Goal: Use online tool/utility: Utilize a website feature to perform a specific function

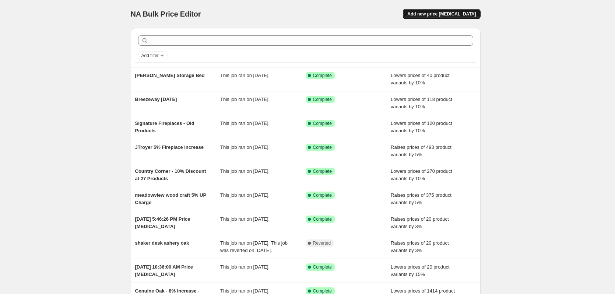
click at [435, 13] on span "Add new price [MEDICAL_DATA]" at bounding box center [441, 14] width 68 height 6
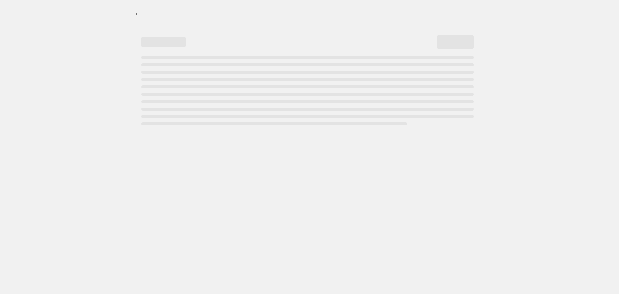
select select "percentage"
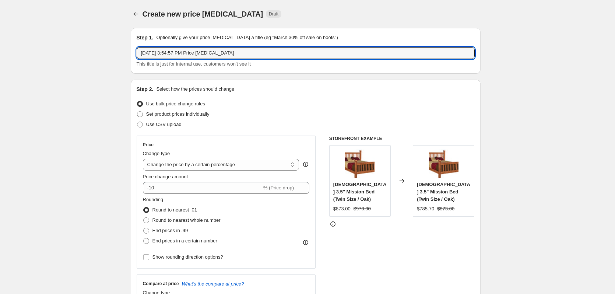
drag, startPoint x: 246, startPoint y: 50, endPoint x: 137, endPoint y: 51, distance: 109.4
click at [137, 51] on div "Step 1. Optionally give your price [MEDICAL_DATA] a title (eg "March 30% off sa…" at bounding box center [306, 51] width 350 height 46
type input "Shaker Heavy Custom"
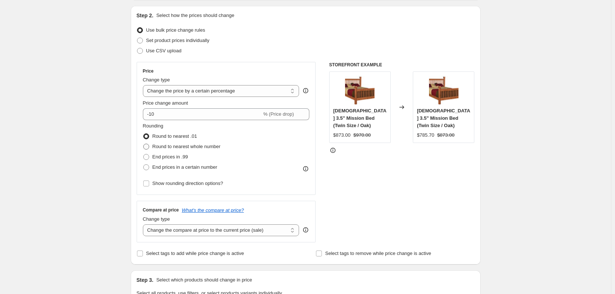
click at [199, 143] on span "Round to nearest whole number" at bounding box center [186, 146] width 68 height 7
click at [144, 144] on input "Round to nearest whole number" at bounding box center [143, 144] width 0 height 0
radio input "true"
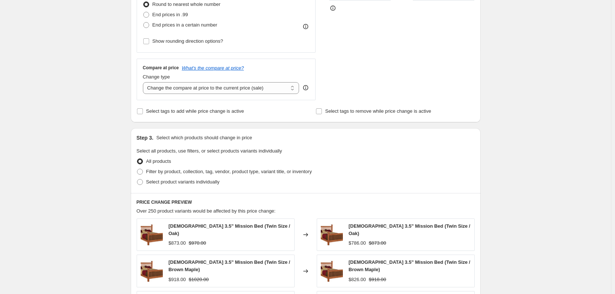
scroll to position [221, 0]
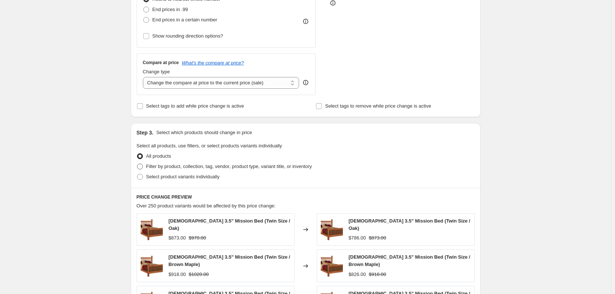
click at [295, 169] on span "Filter by product, collection, tag, vendor, product type, variant title, or inv…" at bounding box center [229, 167] width 166 height 6
click at [137, 164] on input "Filter by product, collection, tag, vendor, product type, variant title, or inv…" at bounding box center [137, 164] width 0 height 0
radio input "true"
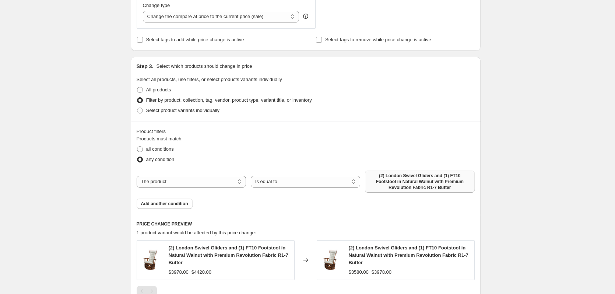
scroll to position [295, 0]
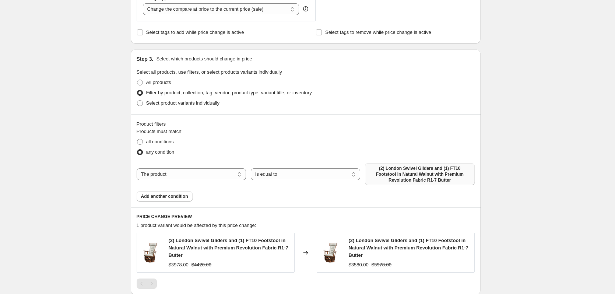
click at [415, 176] on span "(2) London Swivel Gliders and (1) FT10 Footstool in Natural Walnut with Premium…" at bounding box center [419, 174] width 101 height 18
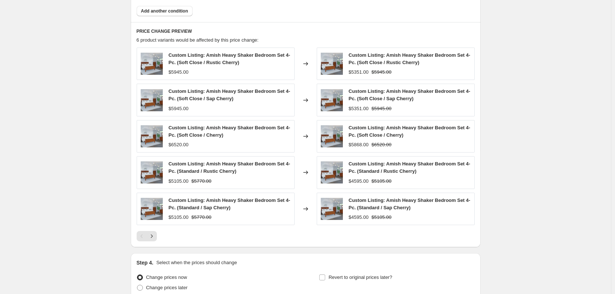
scroll to position [516, 0]
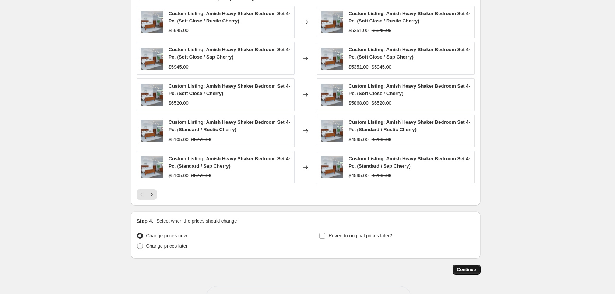
click at [460, 266] on button "Continue" at bounding box center [467, 269] width 28 height 10
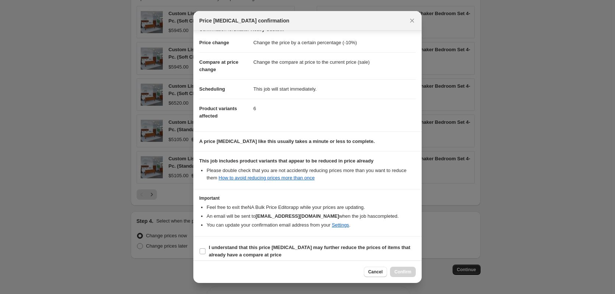
scroll to position [16, 0]
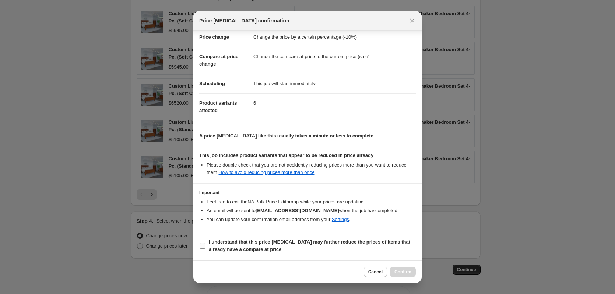
click at [340, 239] on b "I understand that this price [MEDICAL_DATA] may further reduce the prices of it…" at bounding box center [309, 245] width 201 height 13
click at [205, 243] on input "I understand that this price [MEDICAL_DATA] may further reduce the prices of it…" at bounding box center [203, 246] width 6 height 6
checkbox input "true"
click at [391, 266] on div "Cancel Confirm" at bounding box center [307, 271] width 228 height 22
click at [394, 266] on div "Cancel Confirm" at bounding box center [307, 271] width 228 height 22
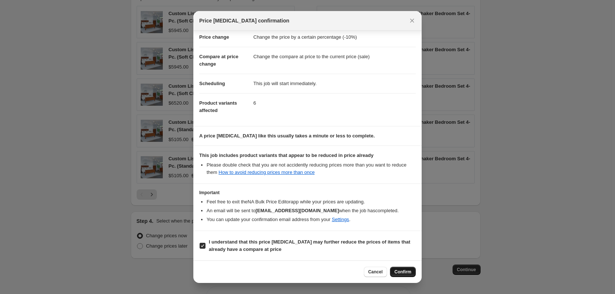
click at [394, 268] on button "Confirm" at bounding box center [403, 272] width 26 height 10
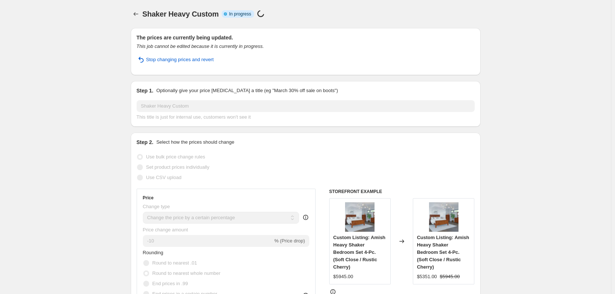
select select "percentage"
